Goal: Task Accomplishment & Management: Manage account settings

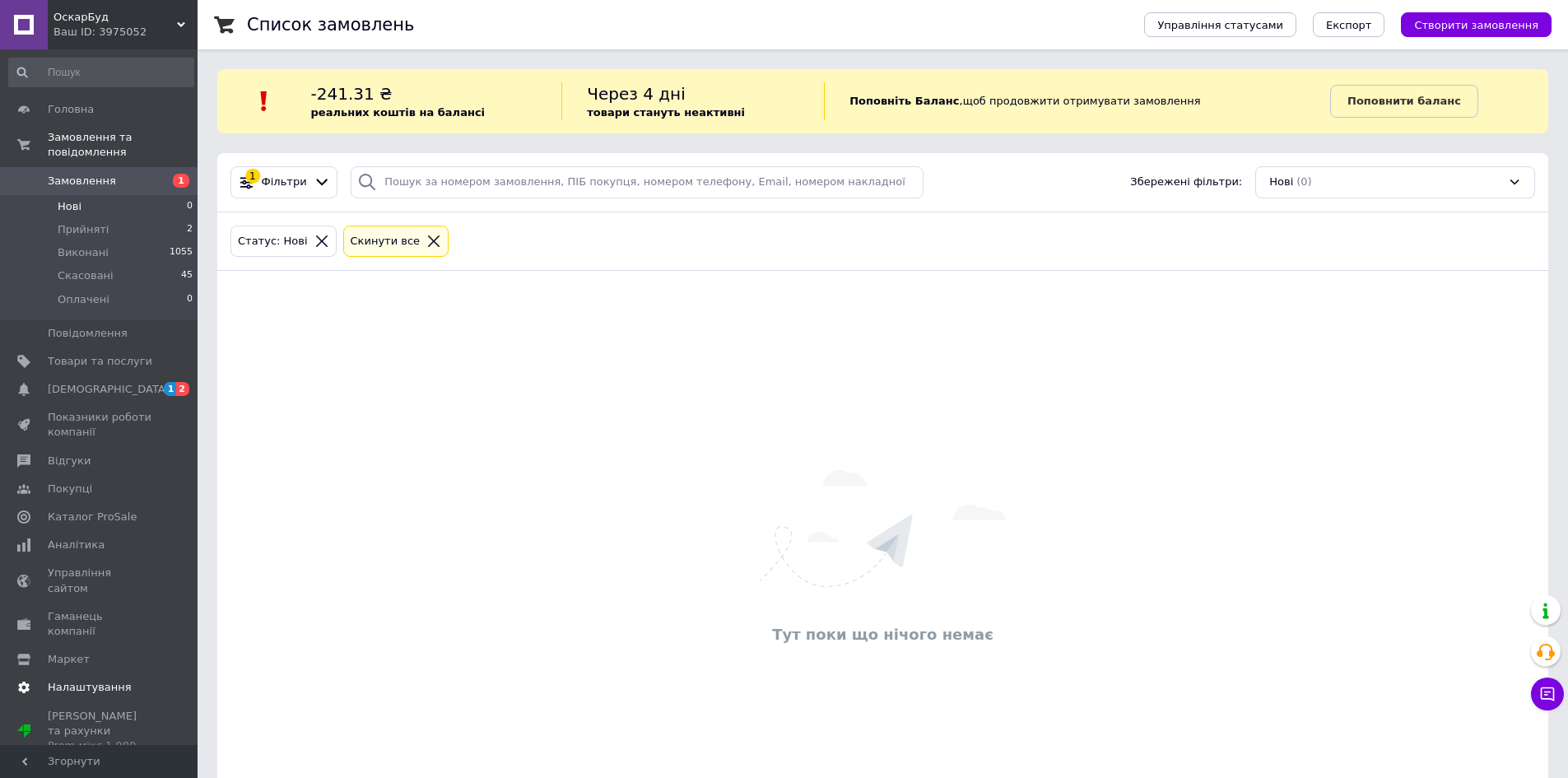
click at [117, 680] on span "Налаштування" at bounding box center [90, 687] width 84 height 15
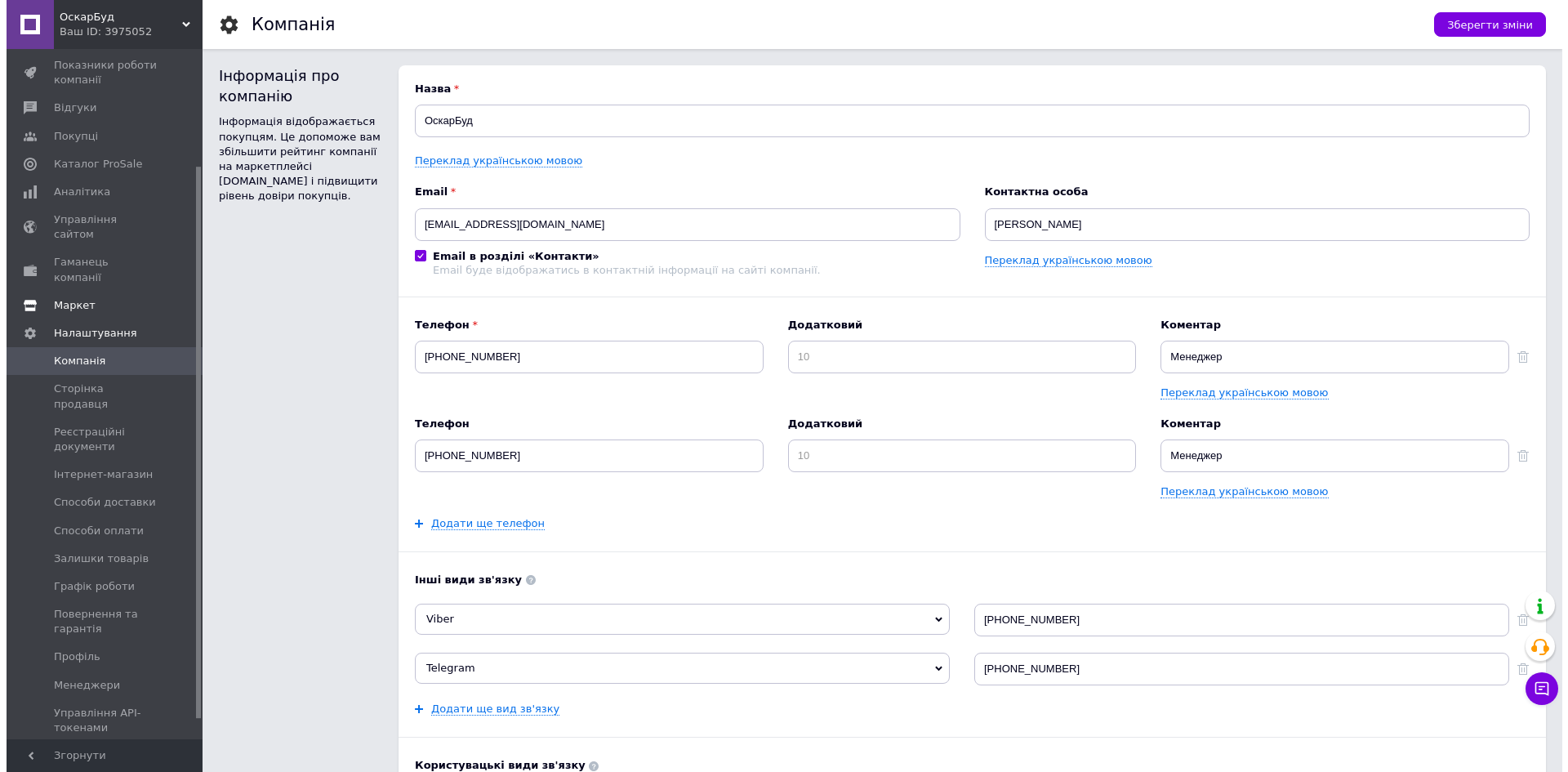
scroll to position [171, 0]
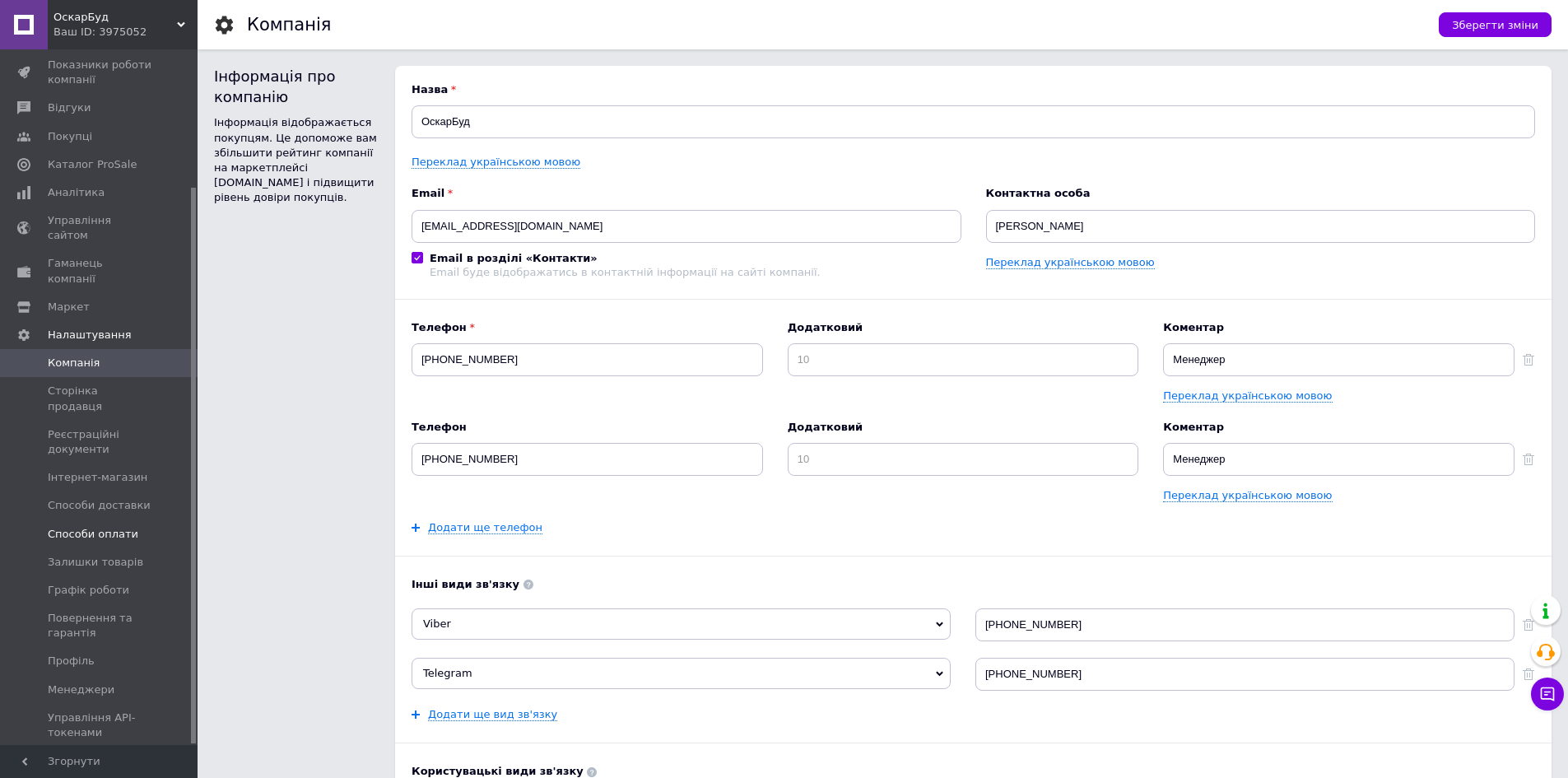
click at [115, 526] on span "Способи оплати" at bounding box center [93, 533] width 90 height 15
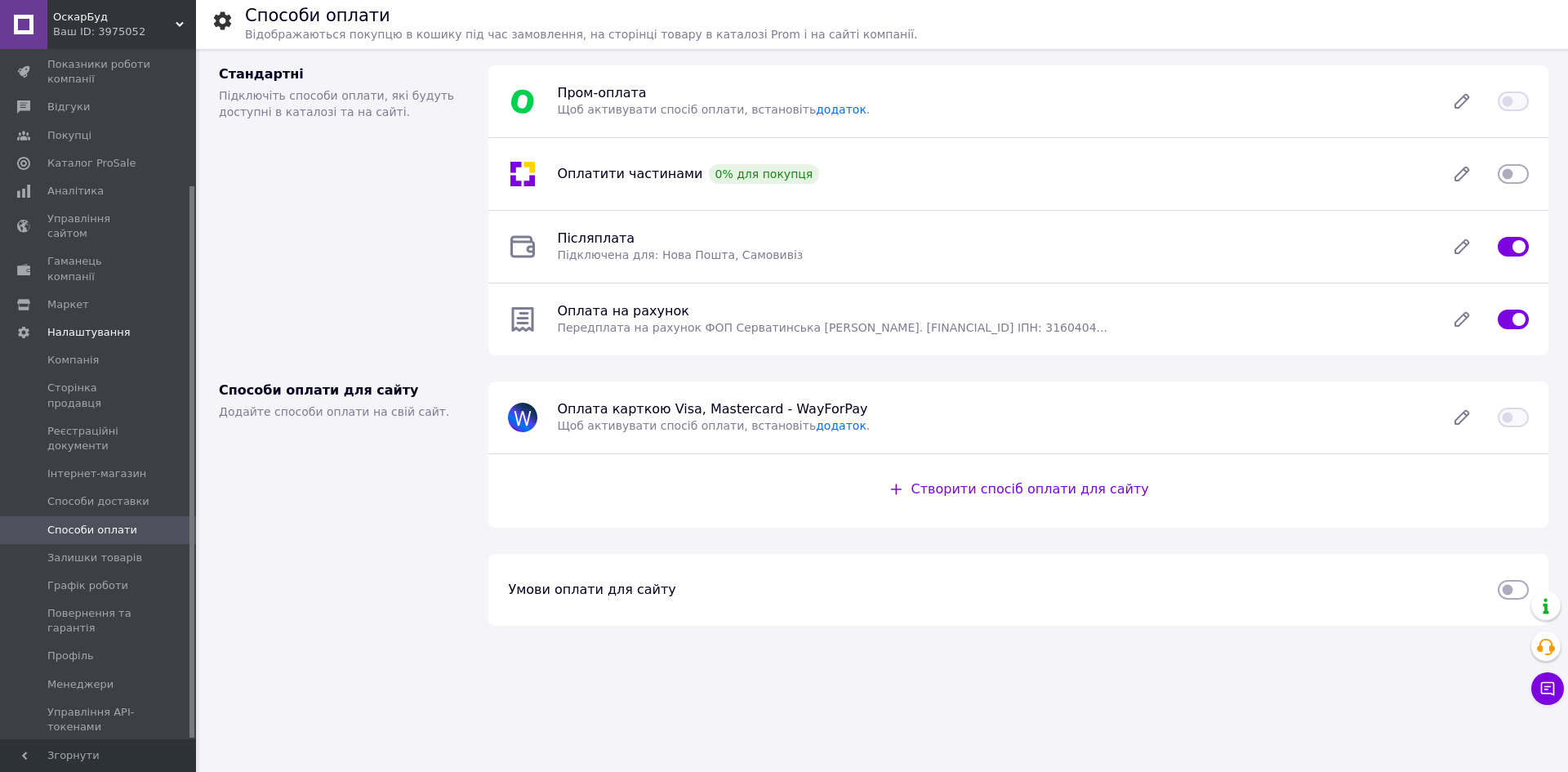
click at [1531, 103] on div at bounding box center [1513, 101] width 51 height 17
click at [1459, 98] on icon at bounding box center [1462, 101] width 33 height 33
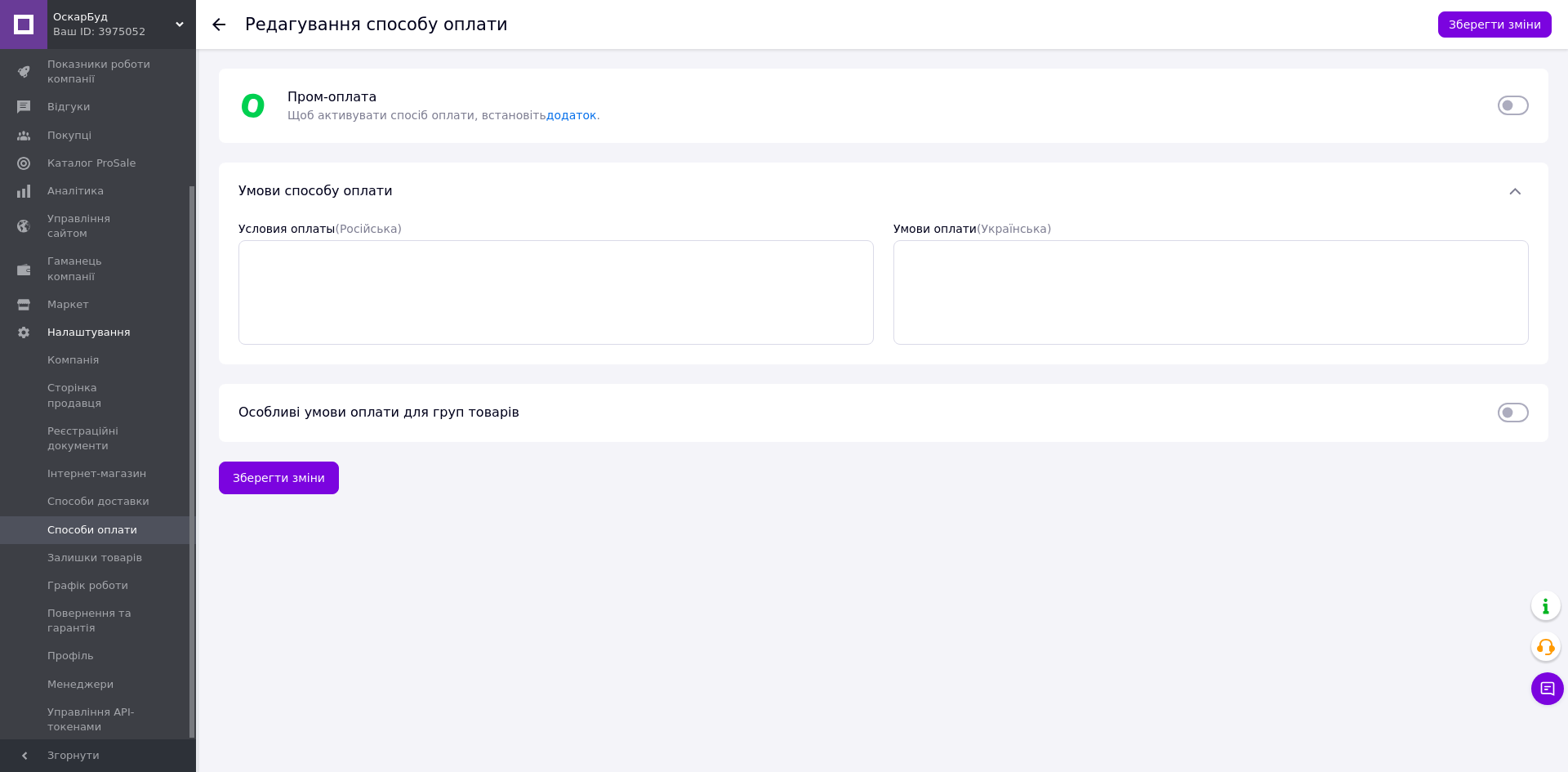
click at [1524, 106] on input "checkbox" at bounding box center [1513, 106] width 31 height 17
drag, startPoint x: 1506, startPoint y: 104, endPoint x: 1533, endPoint y: 98, distance: 27.7
click at [1533, 98] on div at bounding box center [1513, 106] width 51 height 17
click at [1522, 107] on input "checkbox" at bounding box center [1513, 106] width 31 height 17
checkbox input "false"
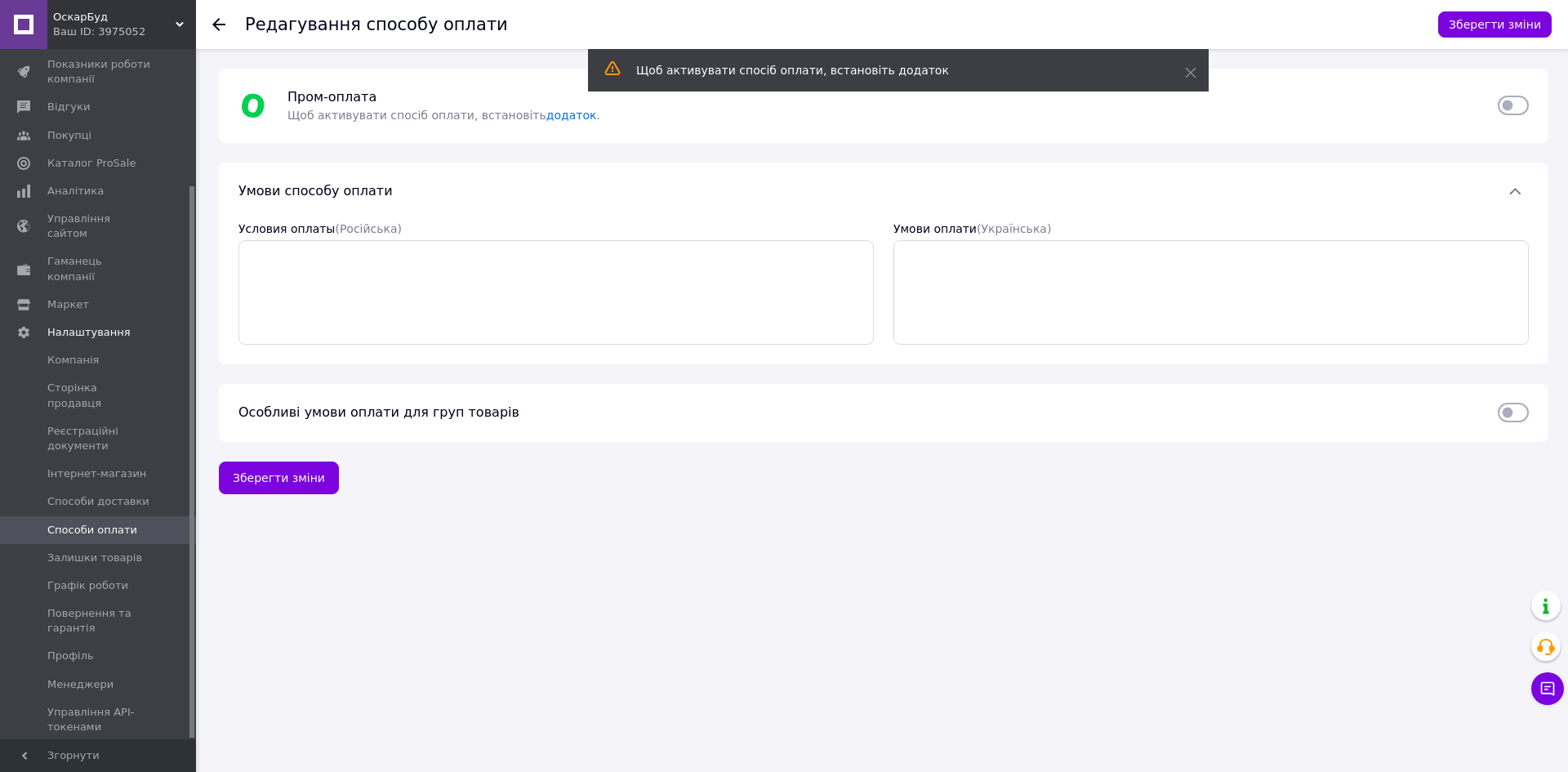
click at [98, 522] on span "Способи оплати" at bounding box center [92, 529] width 90 height 15
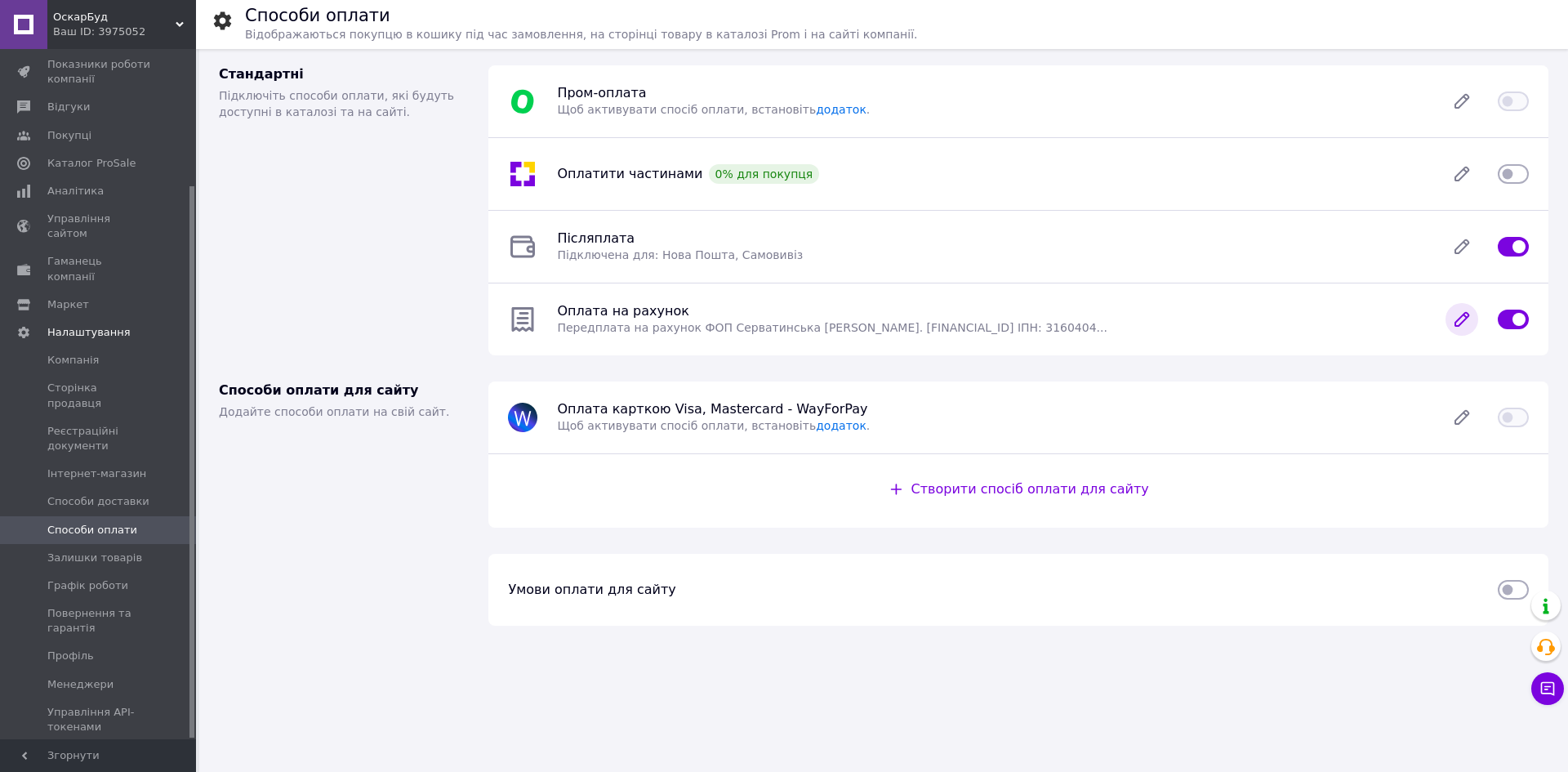
click at [1458, 325] on icon at bounding box center [1462, 319] width 13 height 13
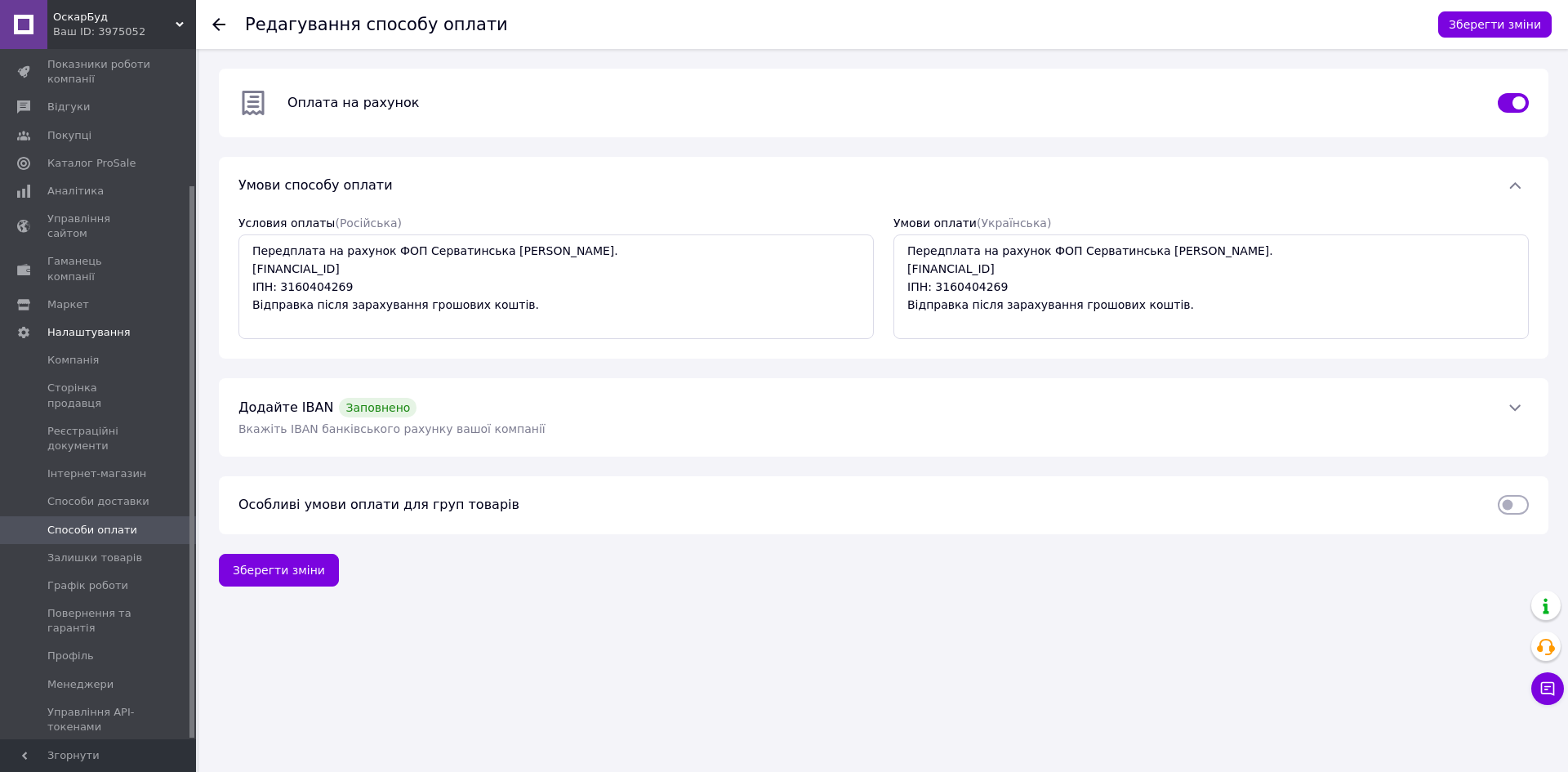
click at [71, 522] on span "Способи оплати" at bounding box center [92, 529] width 90 height 15
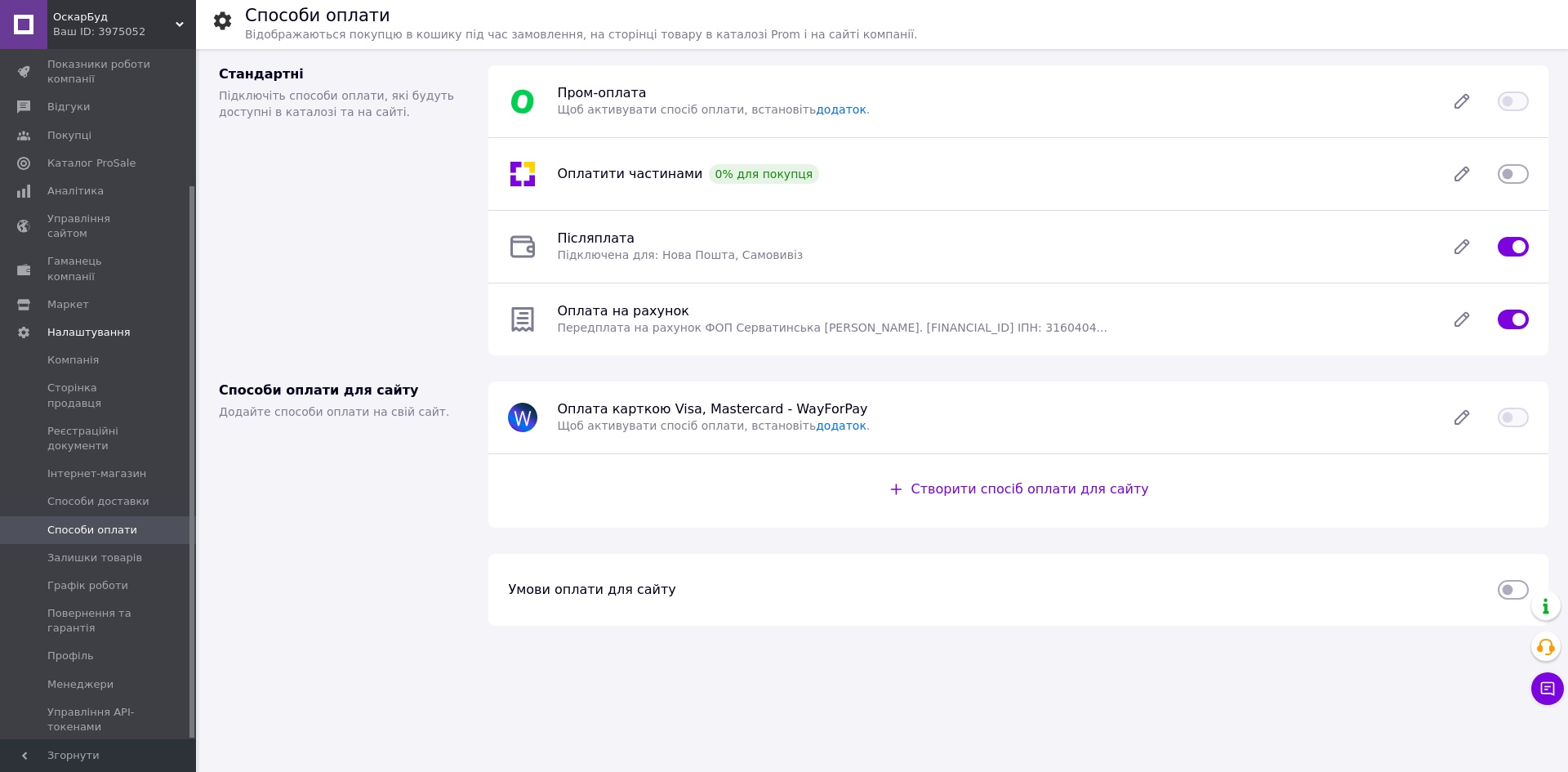
click at [69, 108] on span "Відгуки" at bounding box center [69, 106] width 42 height 15
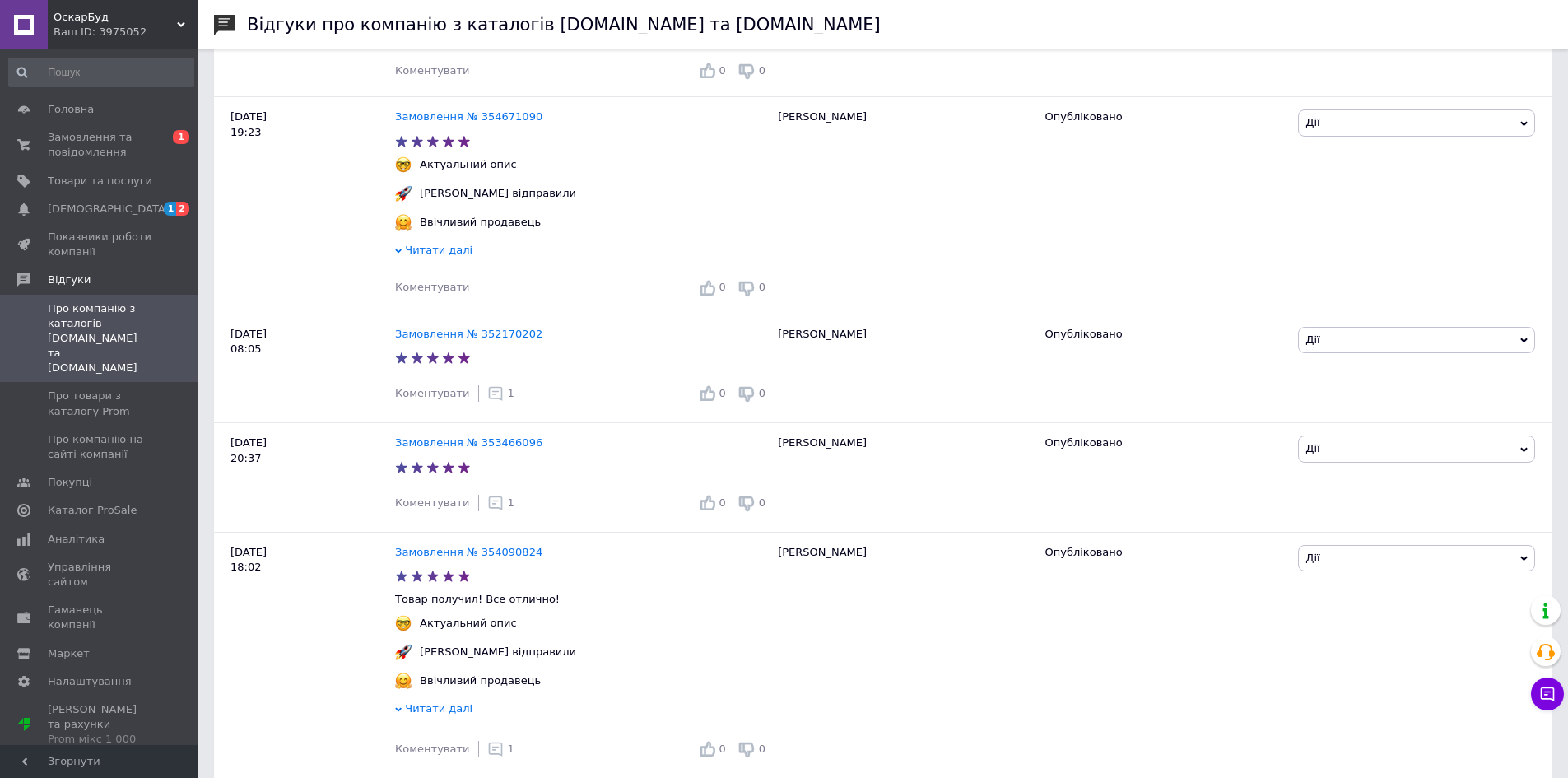
scroll to position [1317, 0]
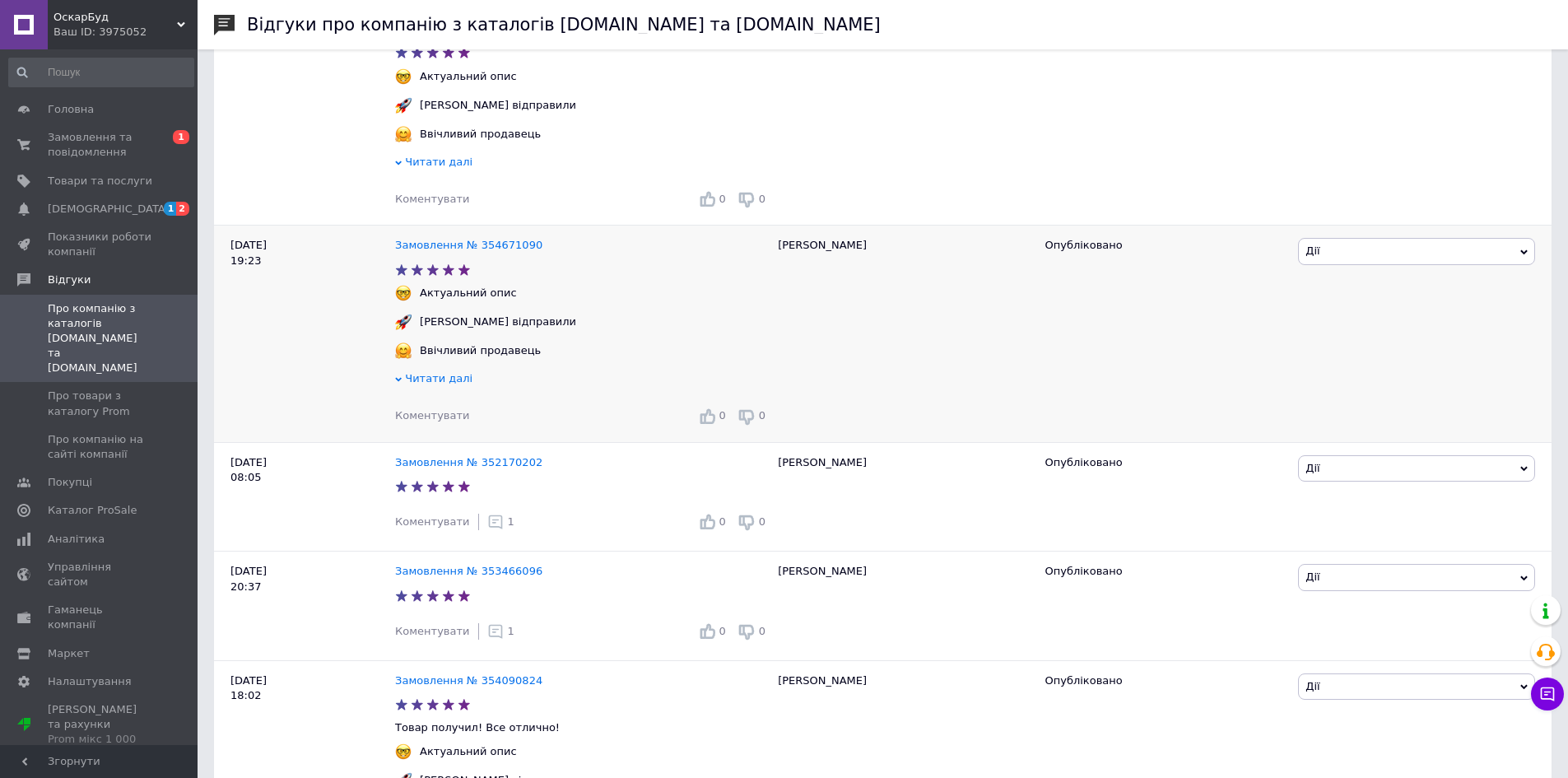
click at [1403, 264] on span "Дії" at bounding box center [1416, 251] width 237 height 27
click at [1363, 293] on li "Коментувати" at bounding box center [1416, 283] width 236 height 23
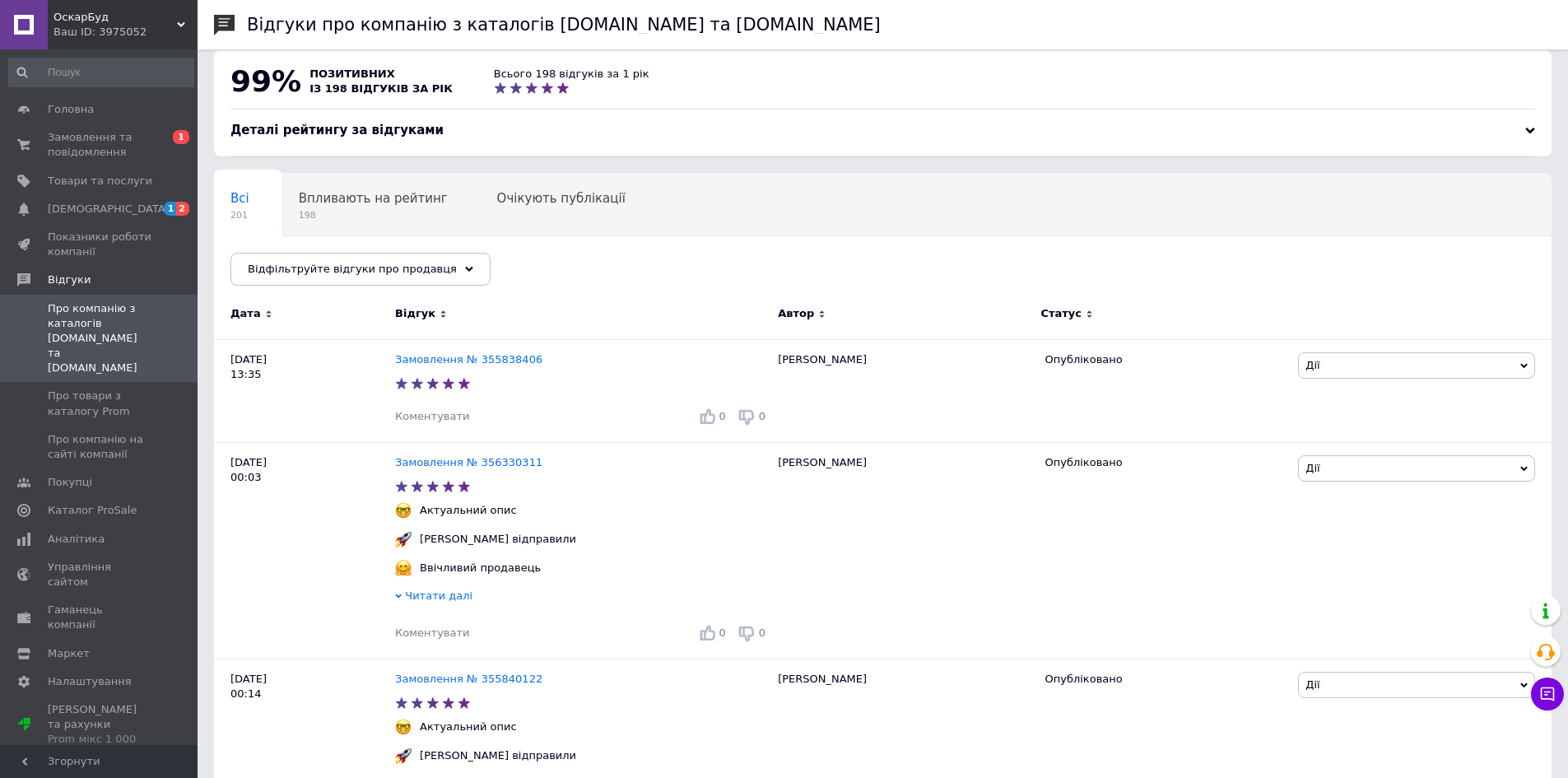
scroll to position [0, 0]
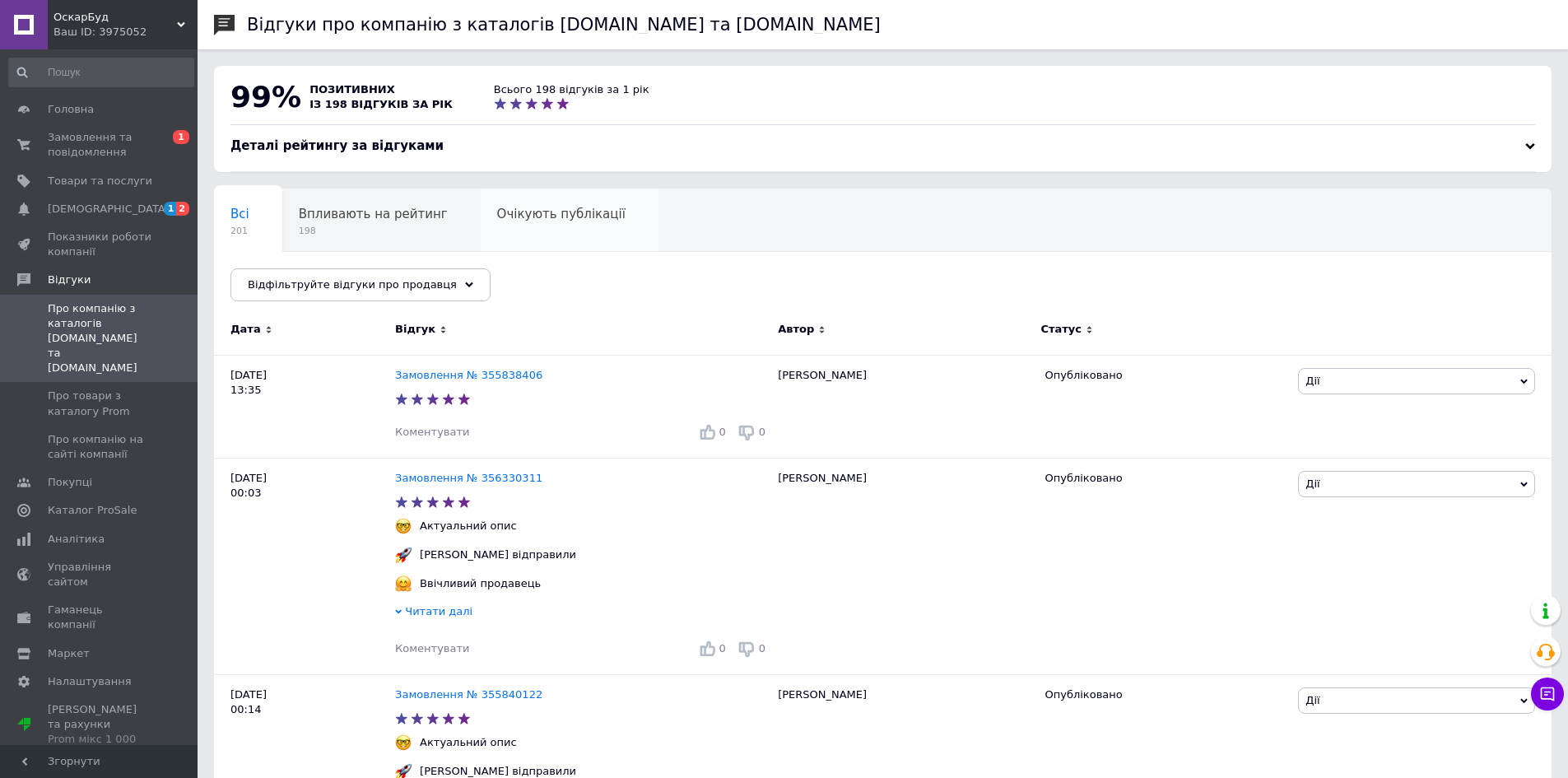
click at [562, 208] on span "Очікують публікації" at bounding box center [561, 214] width 129 height 15
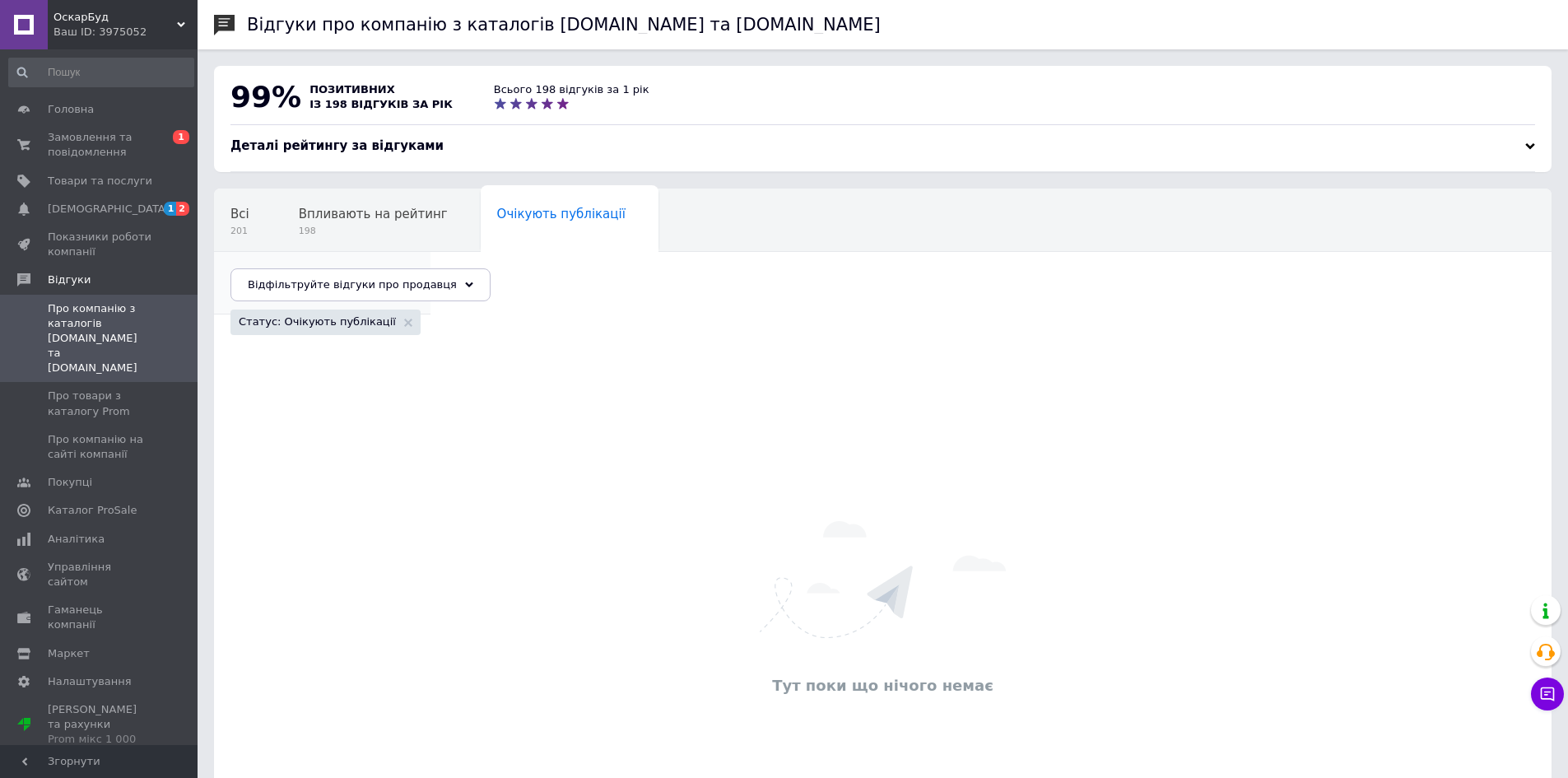
click at [398, 269] on span "Опубліковані без комен..." at bounding box center [314, 276] width 168 height 15
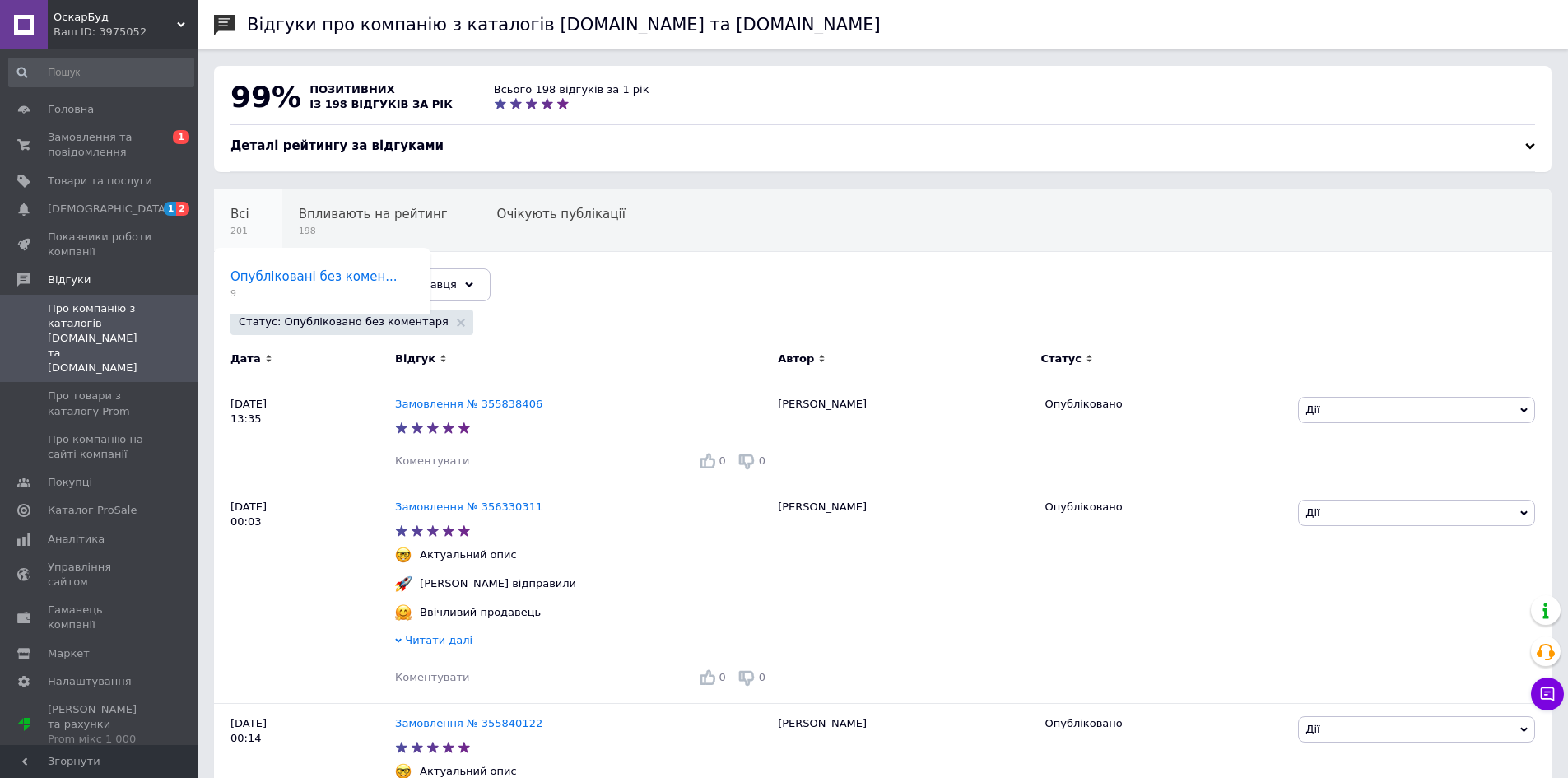
click at [240, 222] on span "Всі" at bounding box center [239, 214] width 19 height 15
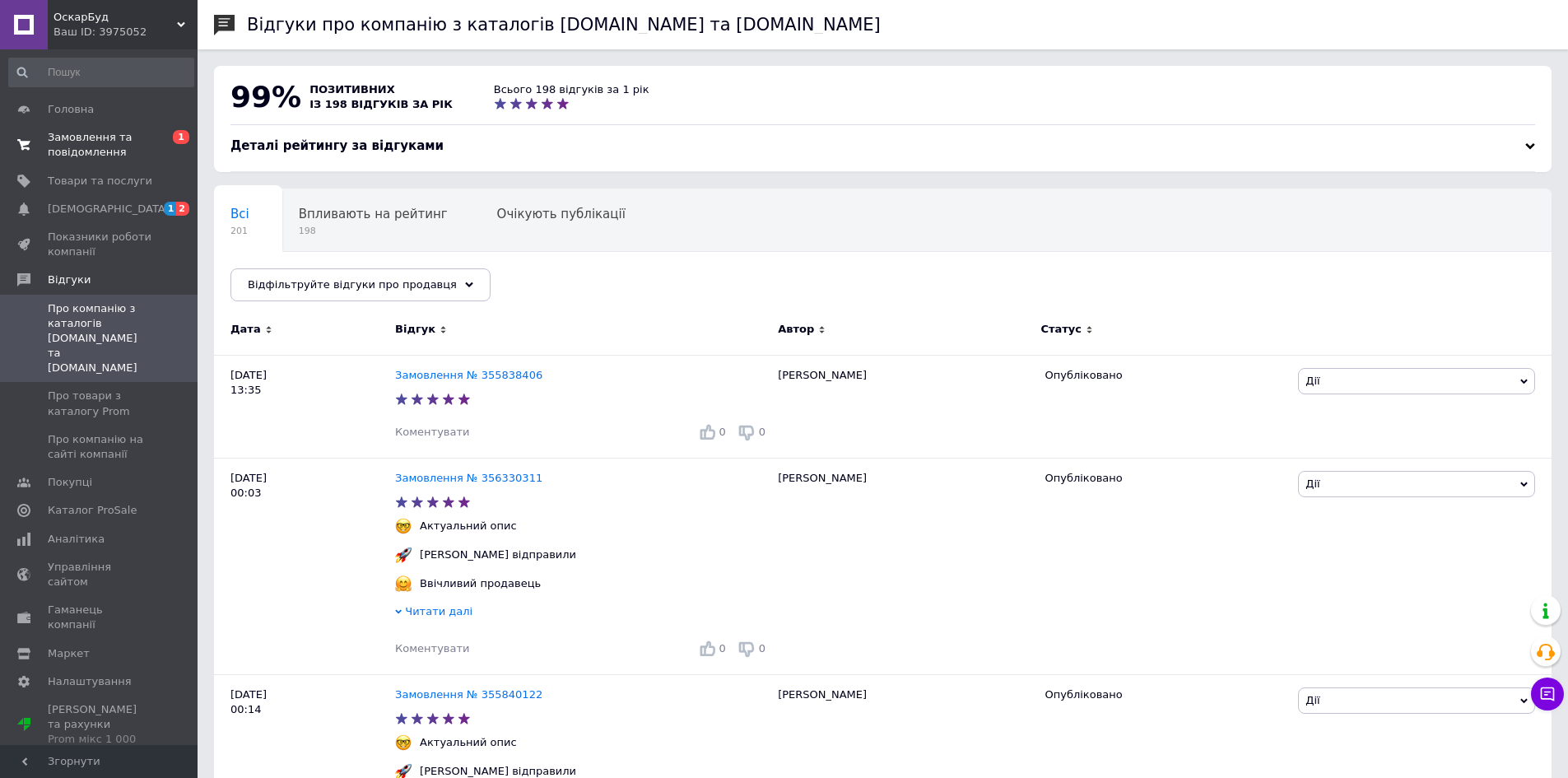
click at [76, 150] on span "Замовлення та повідомлення" at bounding box center [100, 144] width 105 height 29
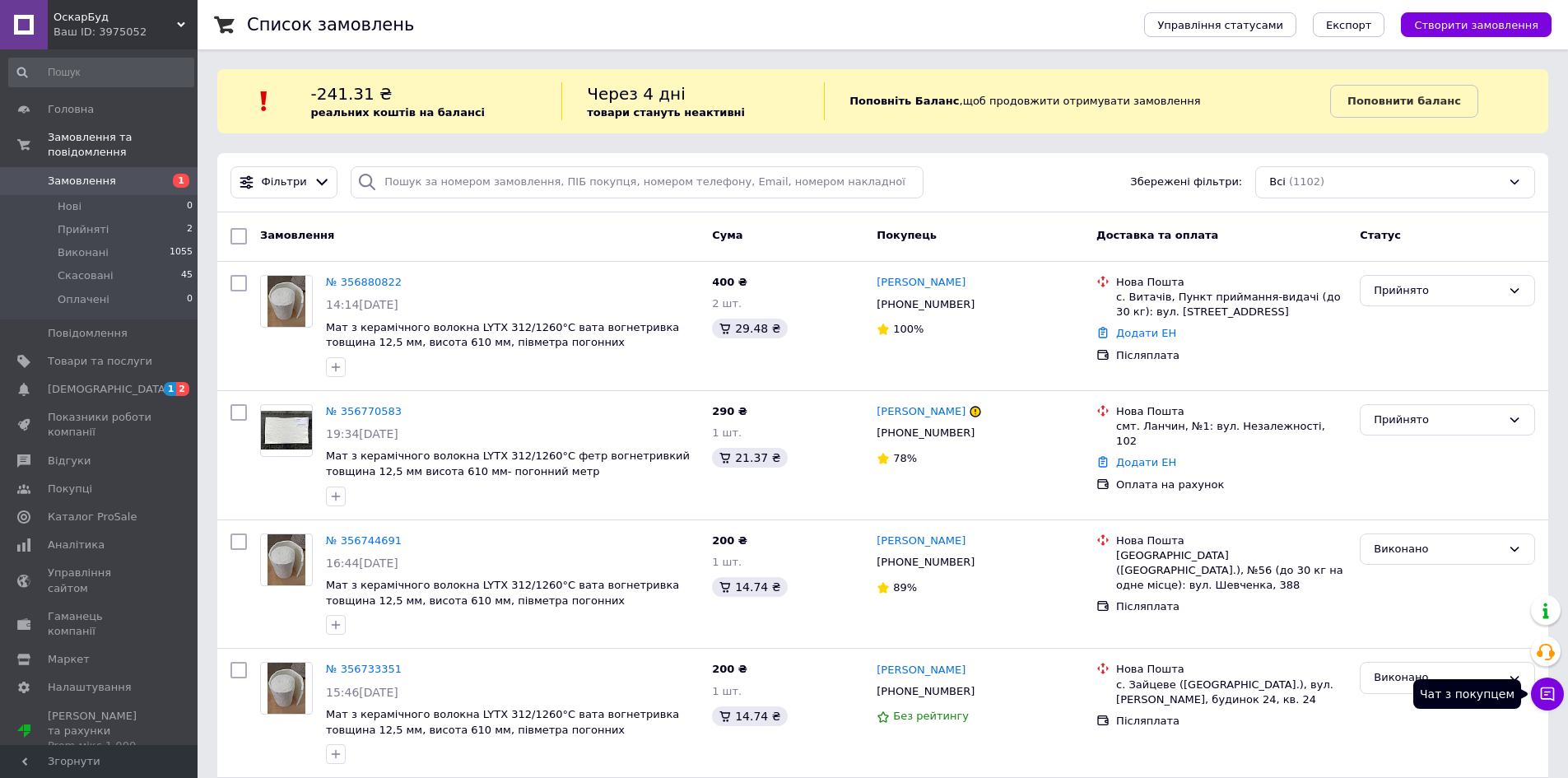
click at [1549, 689] on icon at bounding box center [1548, 694] width 17 height 17
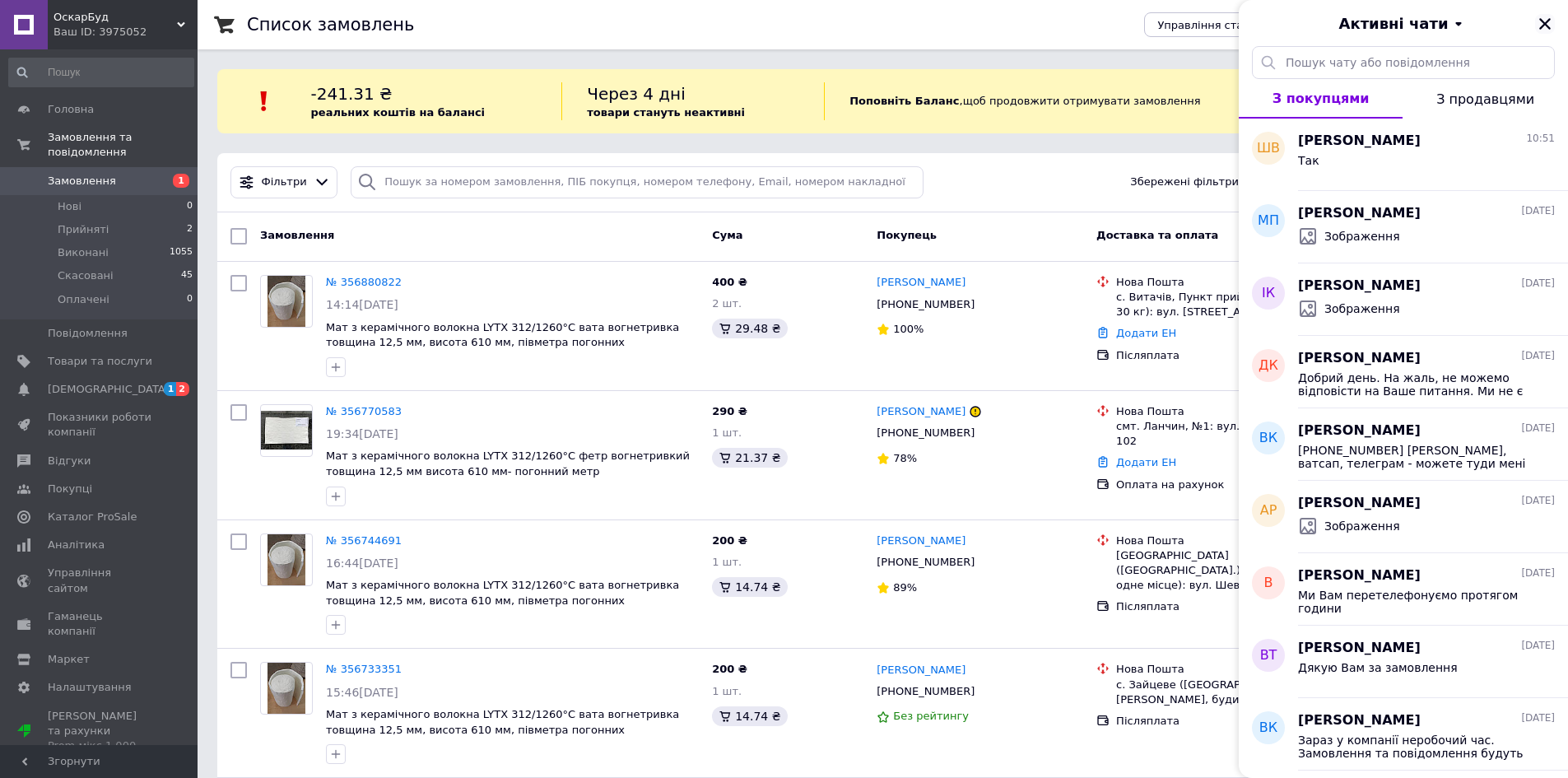
click at [1542, 26] on icon "Закрити" at bounding box center [1545, 23] width 12 height 12
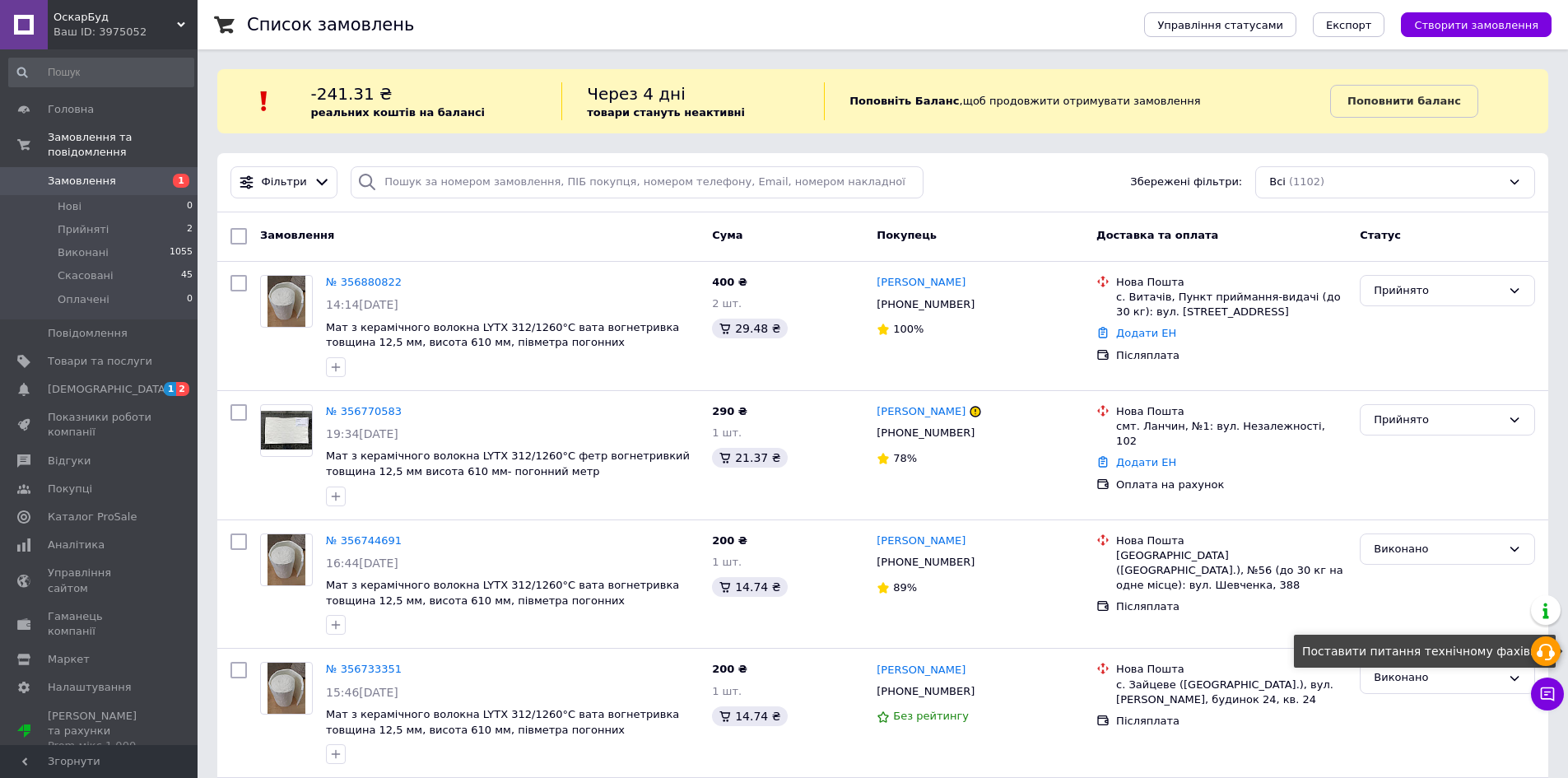
click at [1546, 657] on icon at bounding box center [1546, 651] width 20 height 19
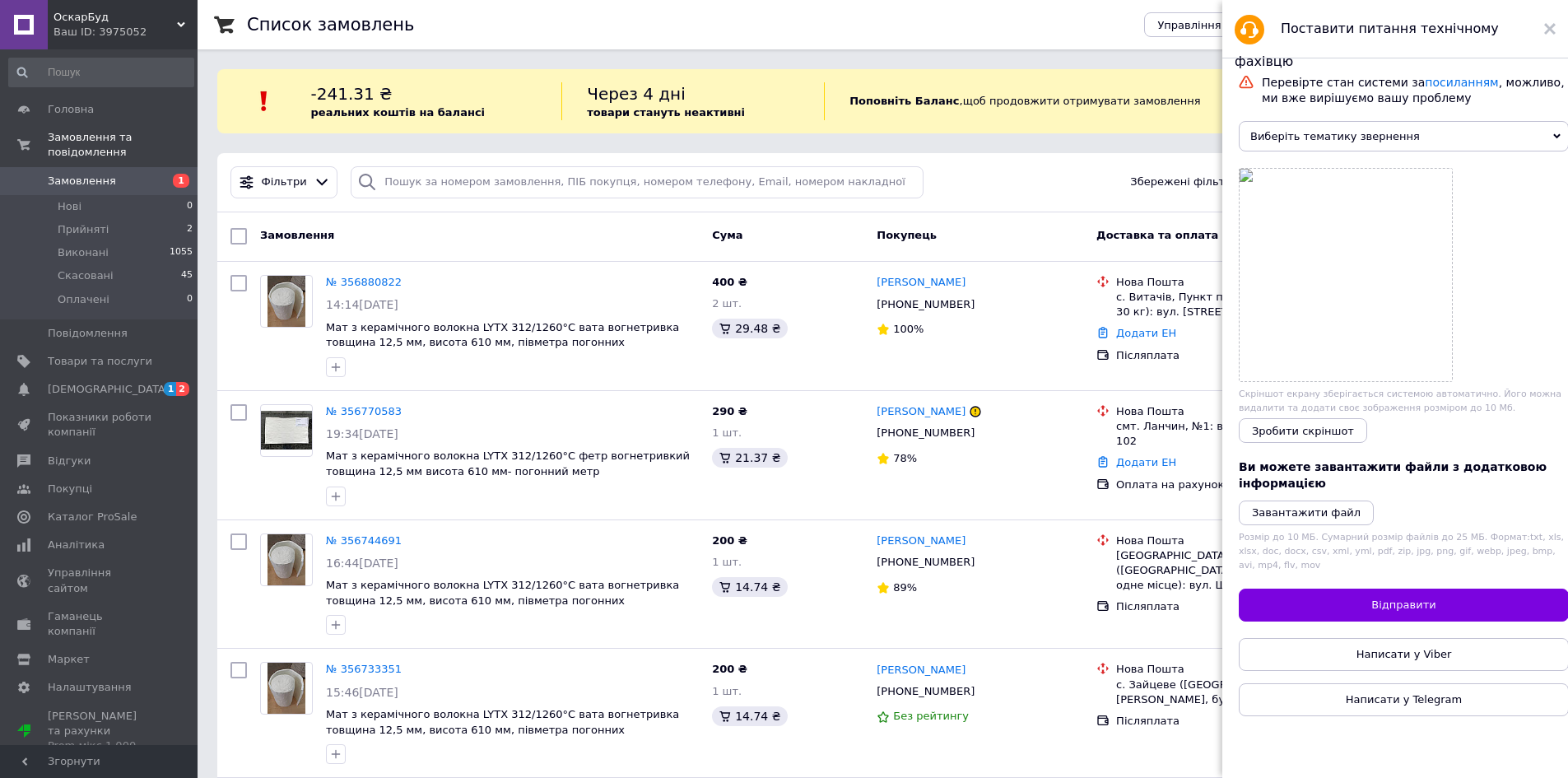
click at [1503, 144] on span "Виберіть тематику звернення" at bounding box center [1404, 136] width 330 height 30
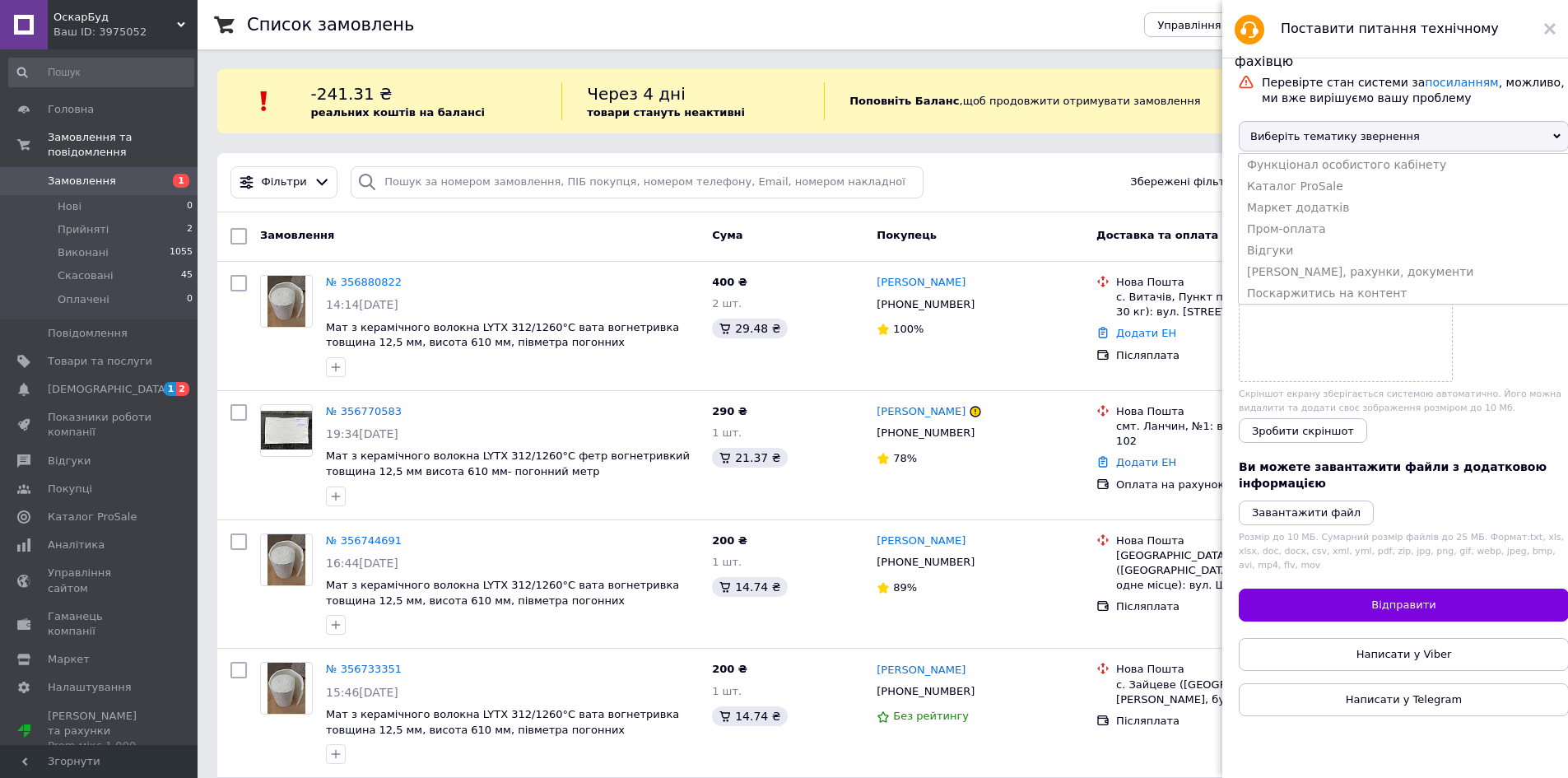
click at [1534, 105] on div "Перевірте стан системи за посиланням , можливо, ми вже вирішуємо вашу проблему" at bounding box center [1416, 89] width 316 height 38
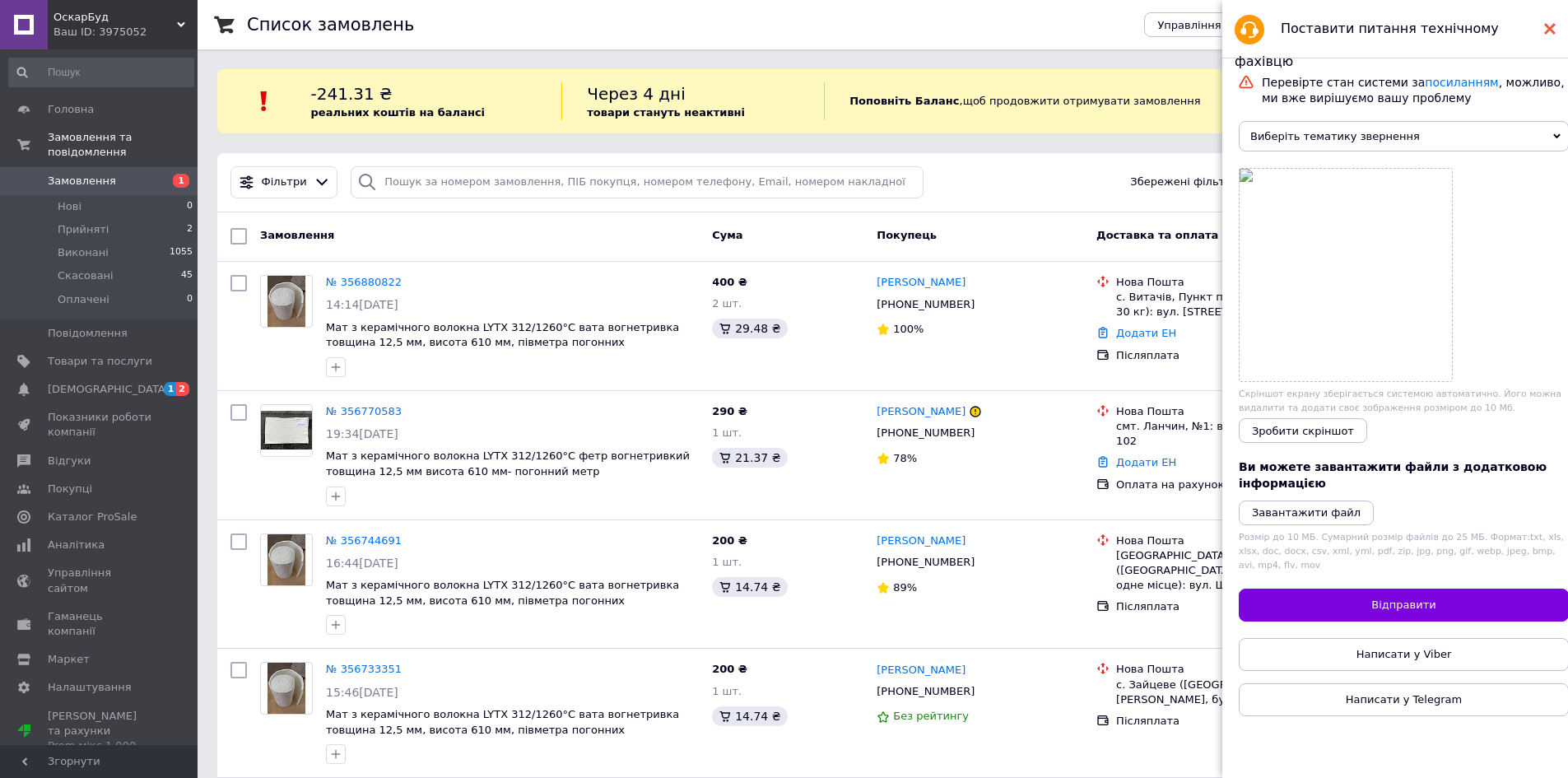
click at [1549, 21] on div at bounding box center [1549, 28] width 12 height 33
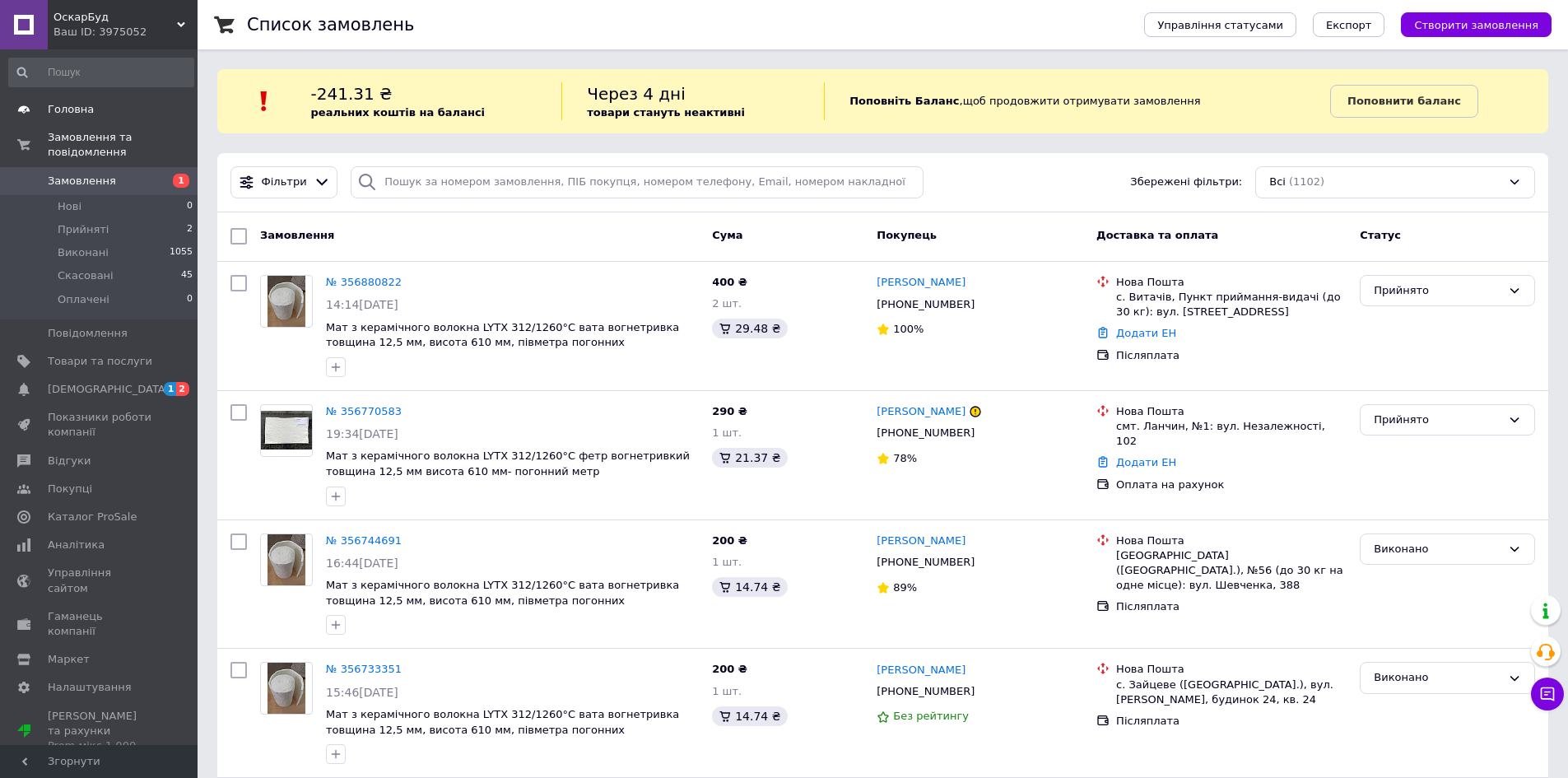
click at [74, 112] on span "Головна" at bounding box center [71, 109] width 46 height 15
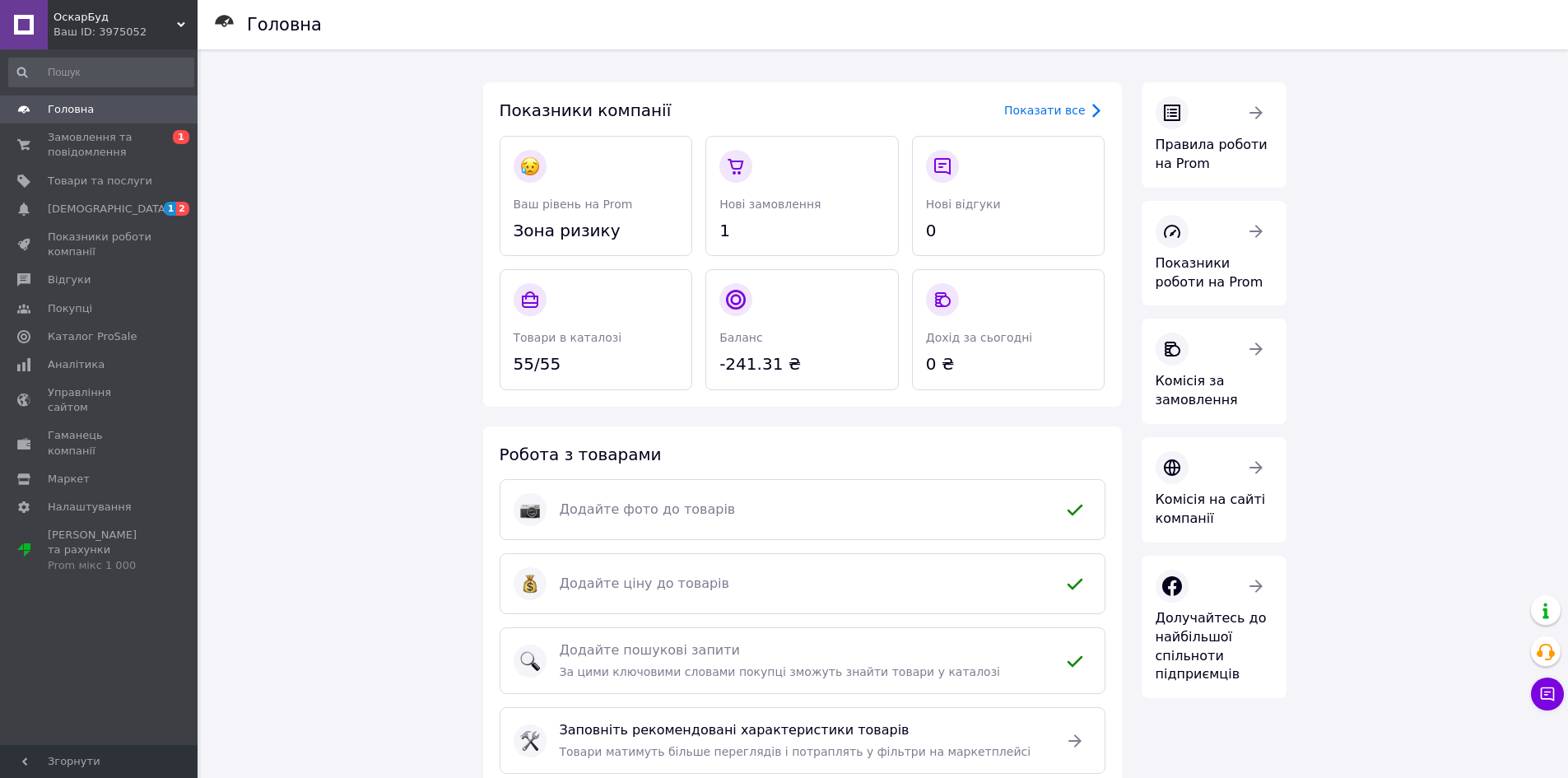
click at [725, 226] on span "1" at bounding box center [802, 230] width 166 height 24
click at [53, 203] on span "[DEMOGRAPHIC_DATA]" at bounding box center [108, 209] width 121 height 15
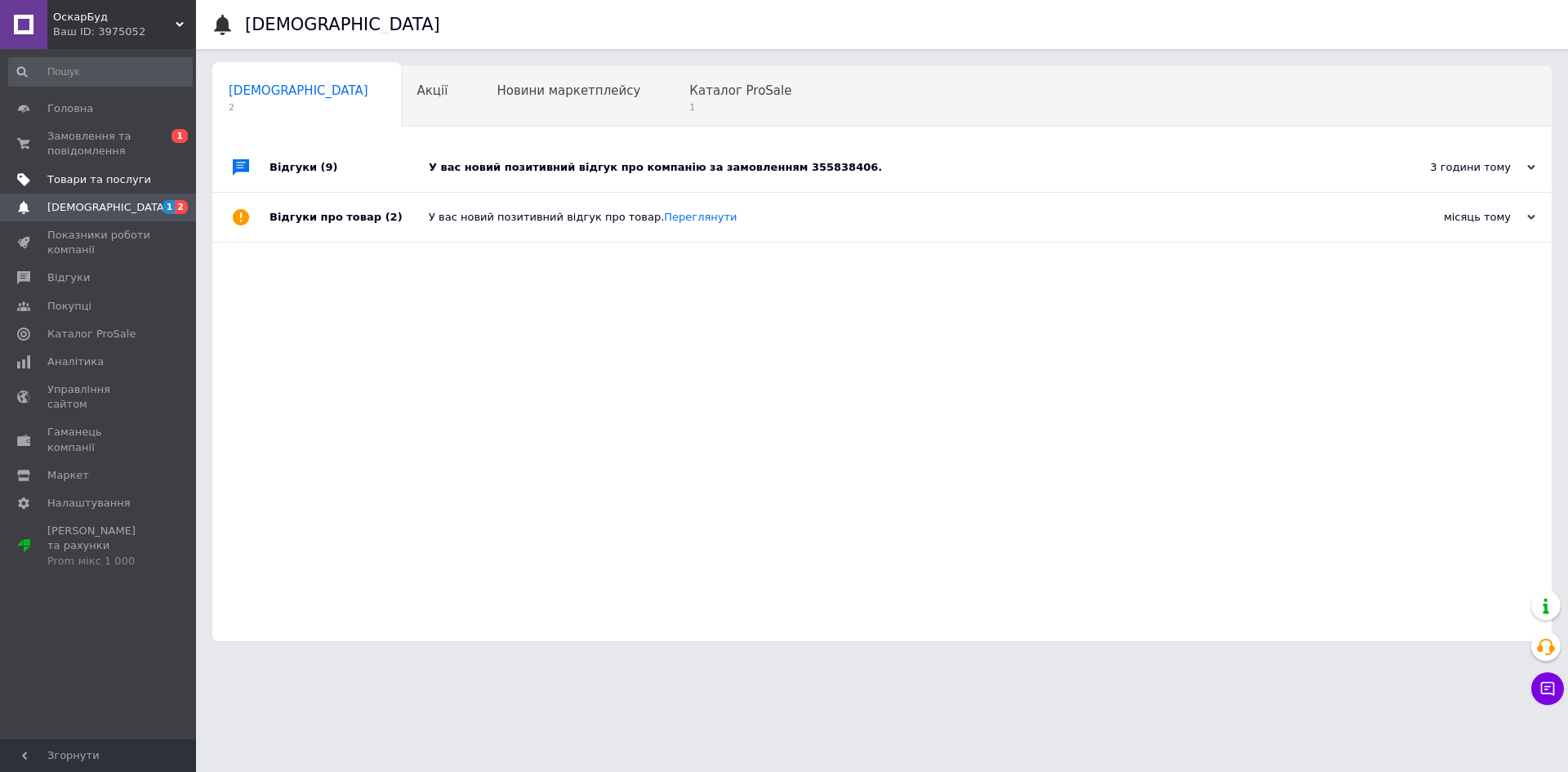
click at [71, 183] on span "Товари та послуги" at bounding box center [99, 179] width 104 height 15
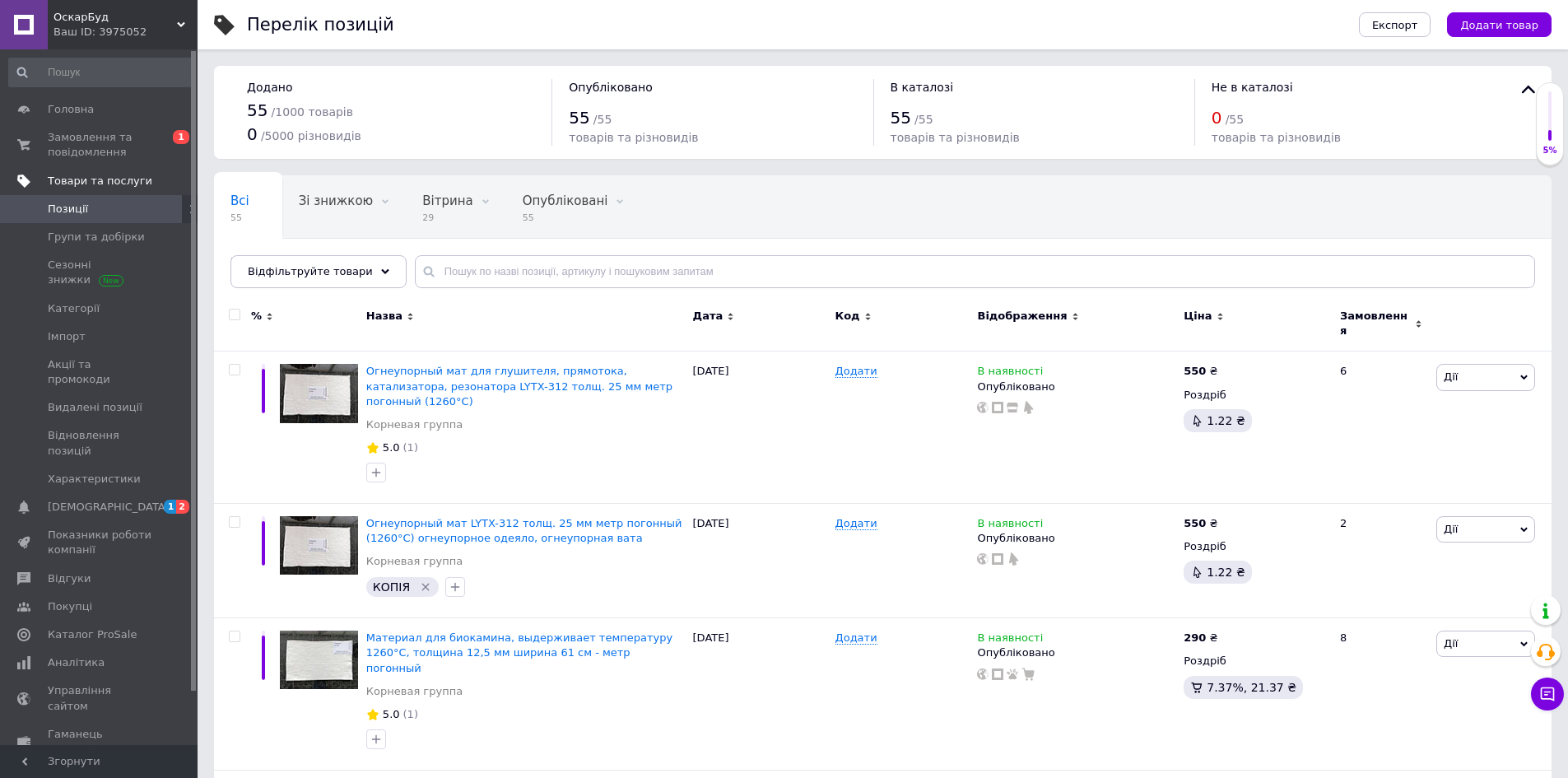
click at [101, 176] on span "Товари та послуги" at bounding box center [100, 181] width 105 height 15
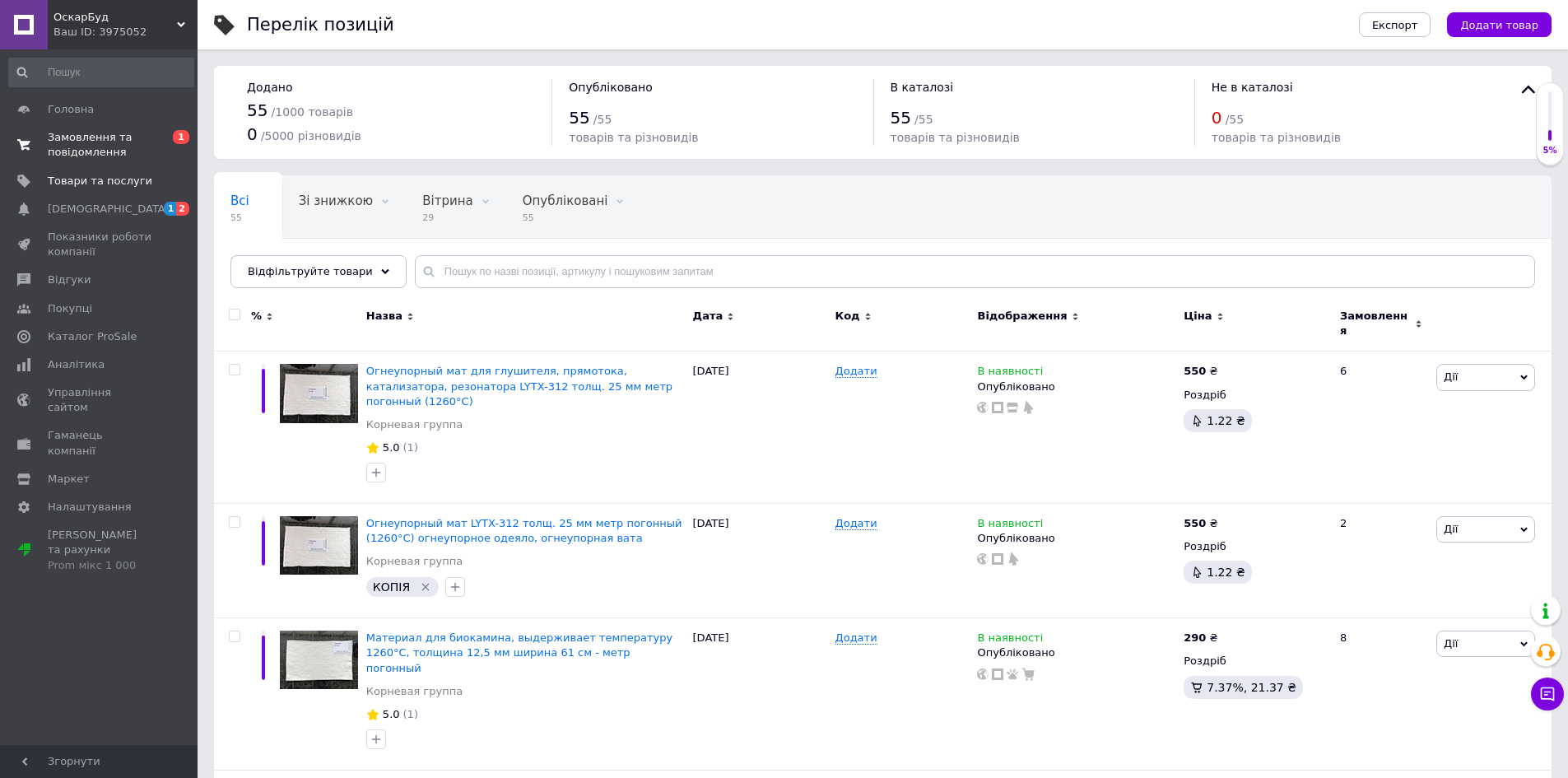
click at [81, 136] on span "Замовлення та повідомлення" at bounding box center [100, 144] width 105 height 29
